Goal: Task Accomplishment & Management: Manage account settings

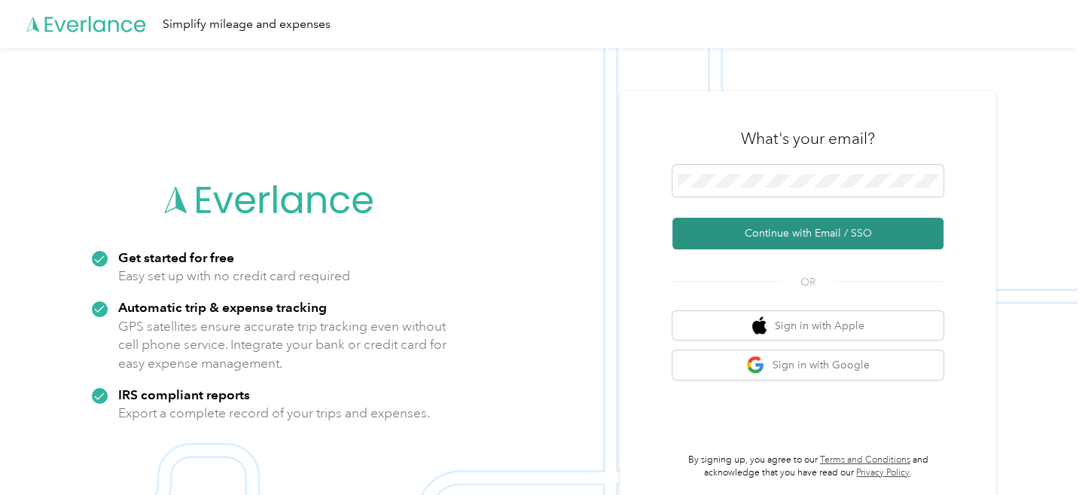
click at [820, 230] on button "Continue with Email / SSO" at bounding box center [807, 234] width 271 height 32
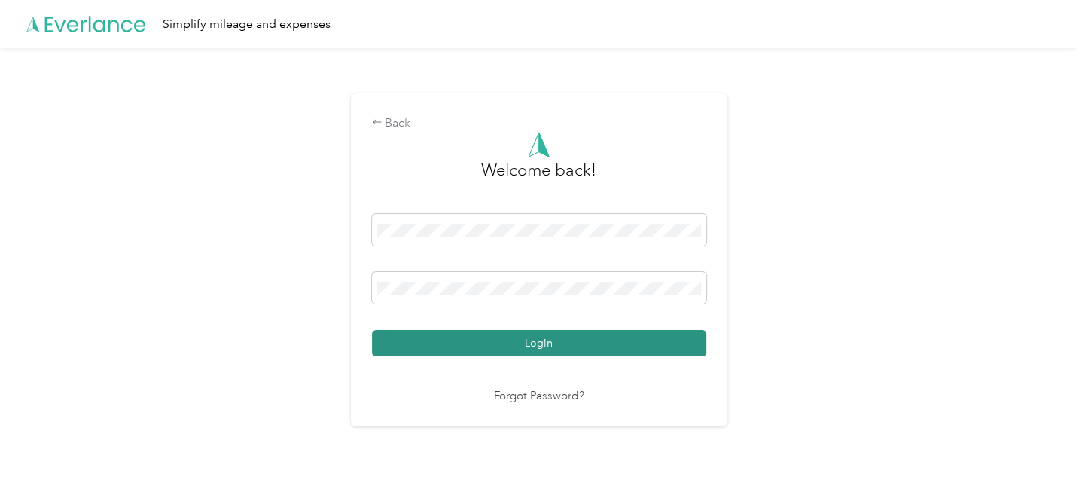
click at [458, 338] on button "Login" at bounding box center [539, 343] width 334 height 26
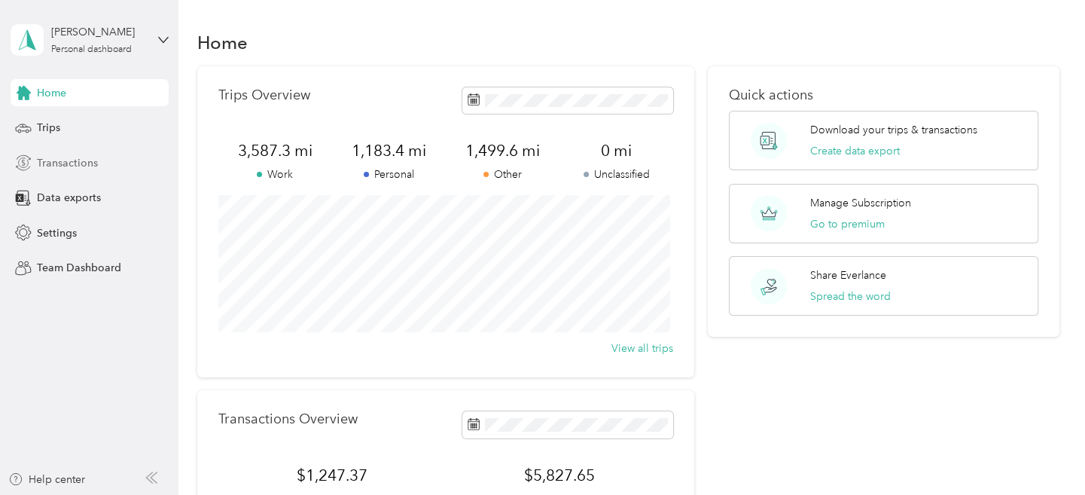
click at [53, 162] on span "Transactions" at bounding box center [67, 163] width 61 height 16
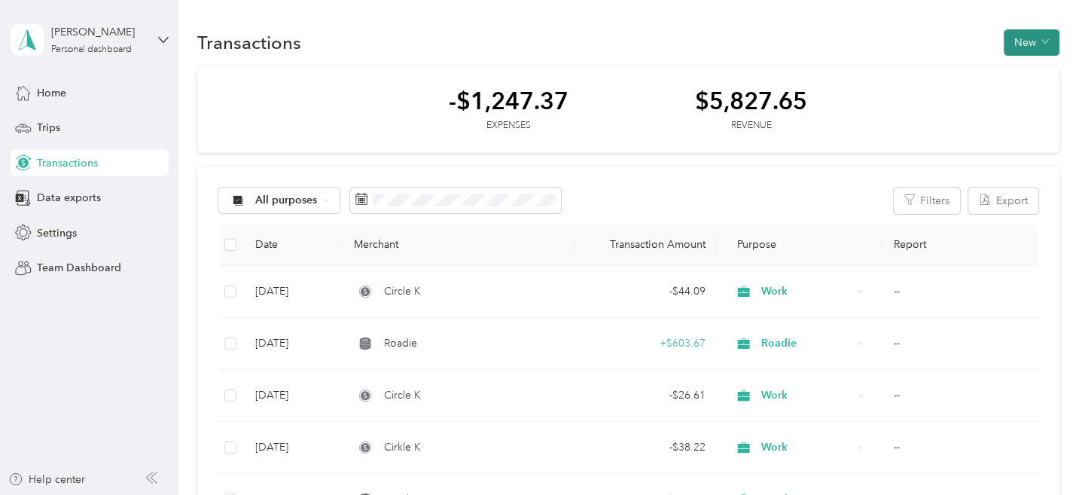
click at [1042, 40] on icon "button" at bounding box center [1045, 42] width 8 height 8
click at [1017, 71] on span "Expense" at bounding box center [1023, 71] width 41 height 16
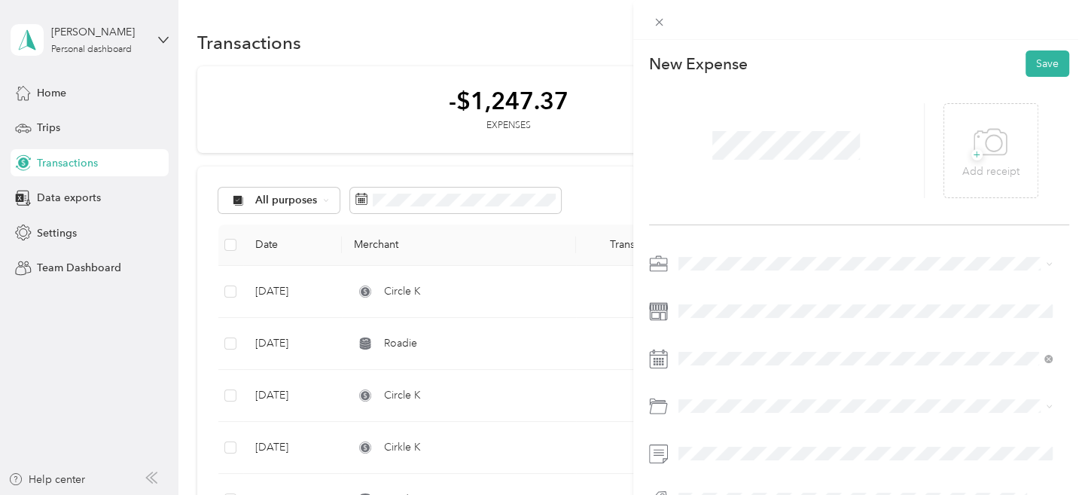
click at [700, 284] on span "Work" at bounding box center [696, 286] width 26 height 13
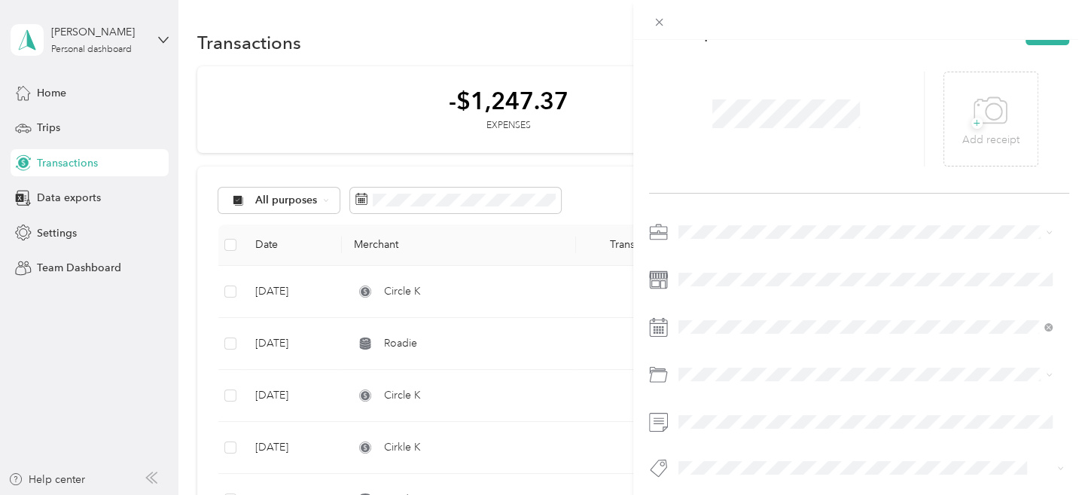
scroll to position [49, 0]
click at [707, 175] on span "Gasoline" at bounding box center [703, 178] width 41 height 13
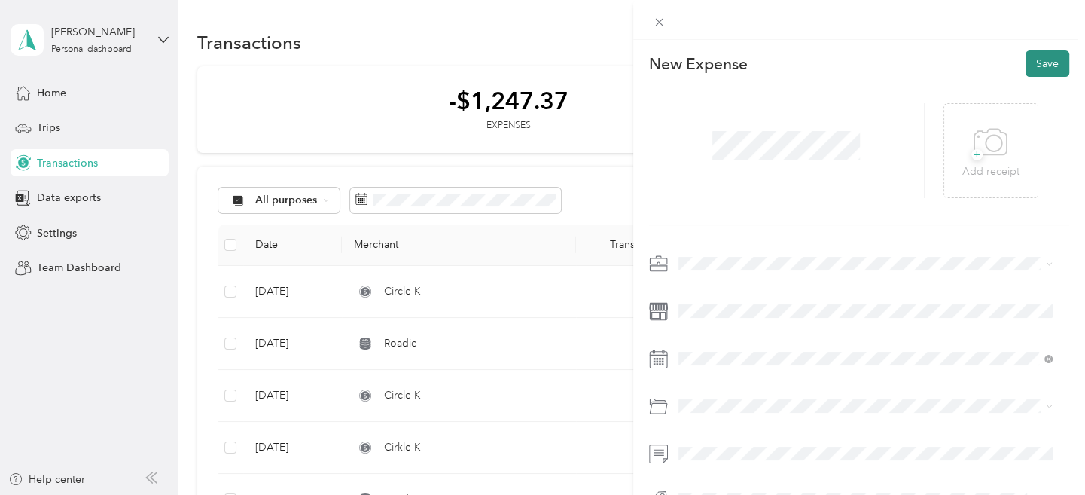
click at [1038, 59] on button "Save" at bounding box center [1047, 63] width 44 height 26
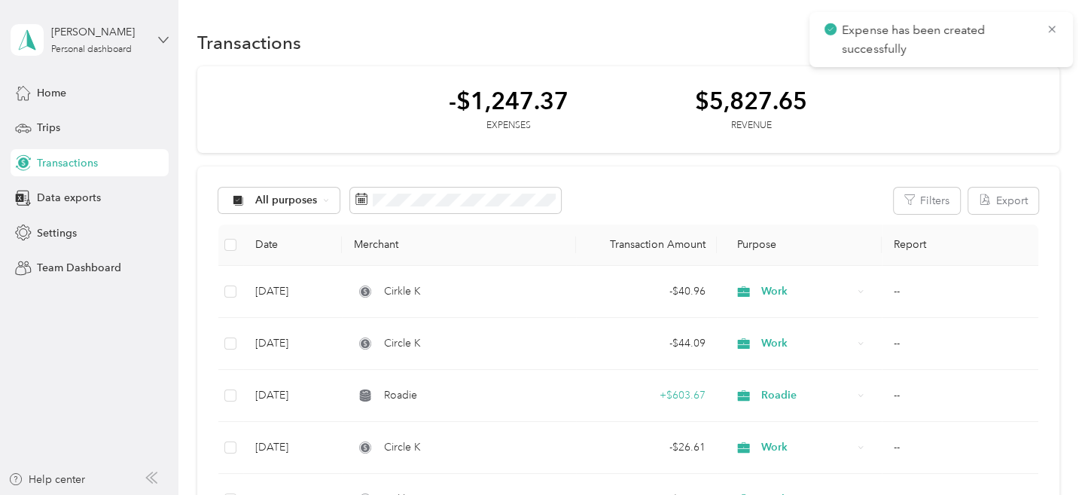
click at [164, 36] on icon at bounding box center [163, 40] width 11 height 11
click at [62, 124] on div "Log out" at bounding box center [52, 124] width 58 height 16
